Goal: Navigation & Orientation: Find specific page/section

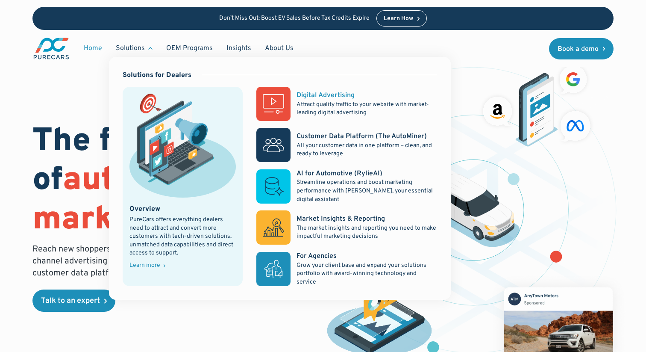
click at [344, 98] on div "Digital Advertising" at bounding box center [326, 95] width 58 height 9
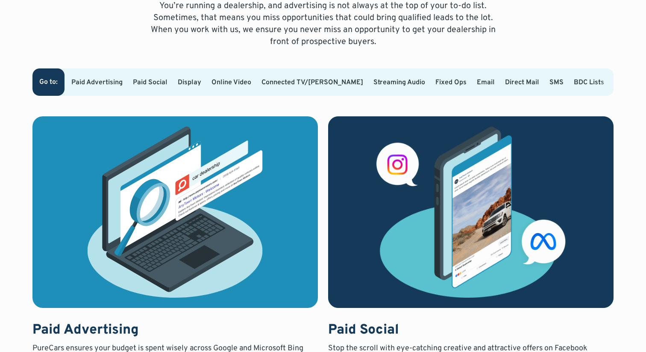
scroll to position [557, 0]
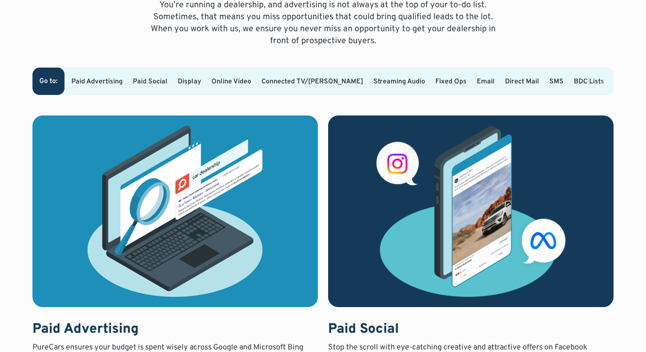
click at [163, 81] on link "Paid Social" at bounding box center [150, 81] width 35 height 9
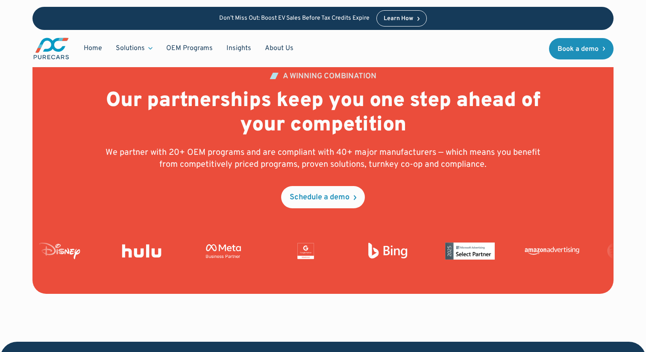
scroll to position [3056, 0]
